Goal: Go to known website: Go to known website

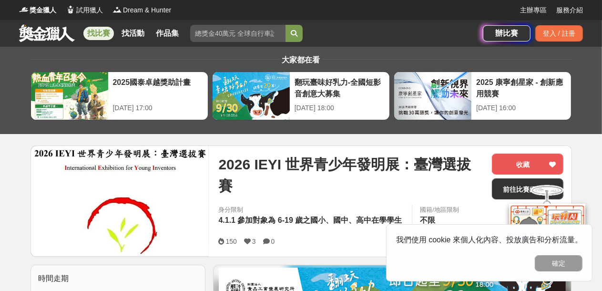
click at [501, 191] on div at bounding box center [547, 235] width 95 height 104
click at [509, 189] on div at bounding box center [547, 235] width 95 height 104
click at [508, 189] on div at bounding box center [547, 235] width 95 height 104
drag, startPoint x: 166, startPoint y: 61, endPoint x: 176, endPoint y: 48, distance: 16.6
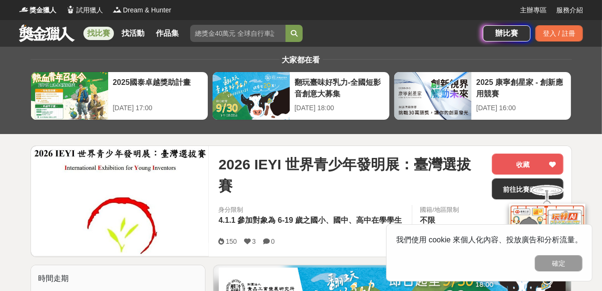
click at [176, 48] on div "大家都在看 2025國泰卓越獎助計畫 [DATE] 17:00 翻玩臺味好乳力-全國短影音創意大募集 [DATE] 18:00 2025 康寧創星家 - 創新…" at bounding box center [301, 90] width 557 height 87
click at [506, 185] on div at bounding box center [547, 235] width 95 height 104
click at [508, 191] on div at bounding box center [547, 235] width 95 height 104
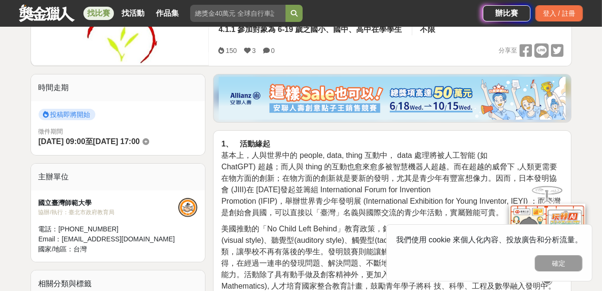
scroll to position [95, 0]
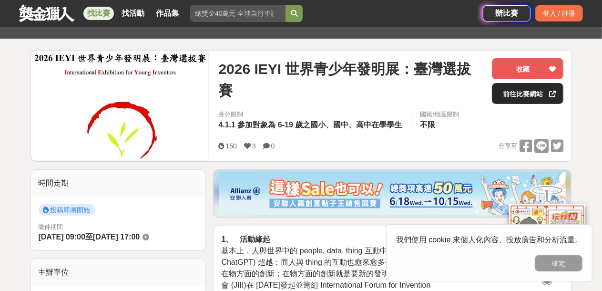
click at [552, 94] on icon at bounding box center [552, 94] width 7 height 7
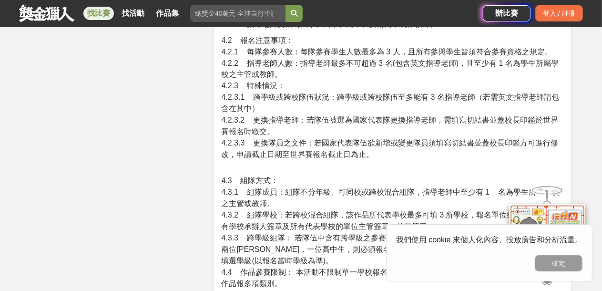
scroll to position [1383, 0]
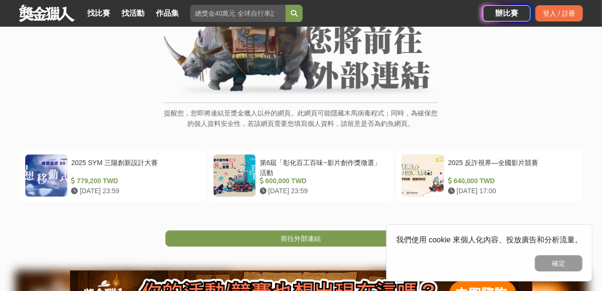
scroll to position [48, 0]
